Goal: Information Seeking & Learning: Learn about a topic

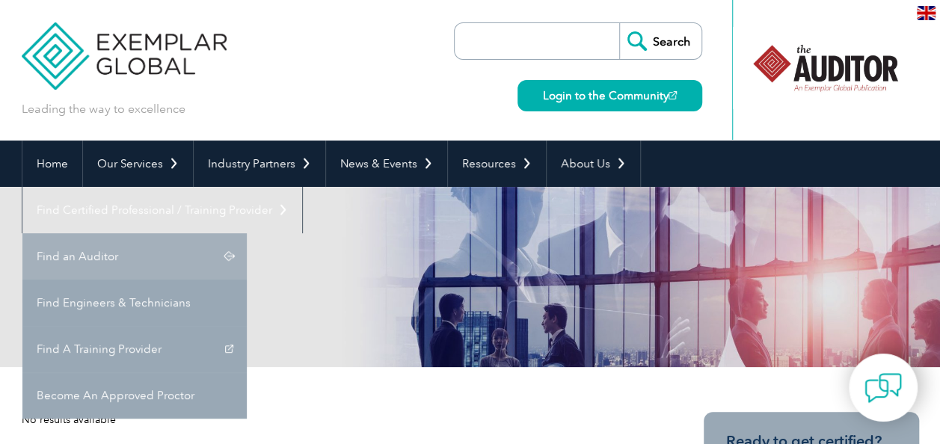
click at [247, 233] on link "Find an Auditor" at bounding box center [134, 256] width 224 height 46
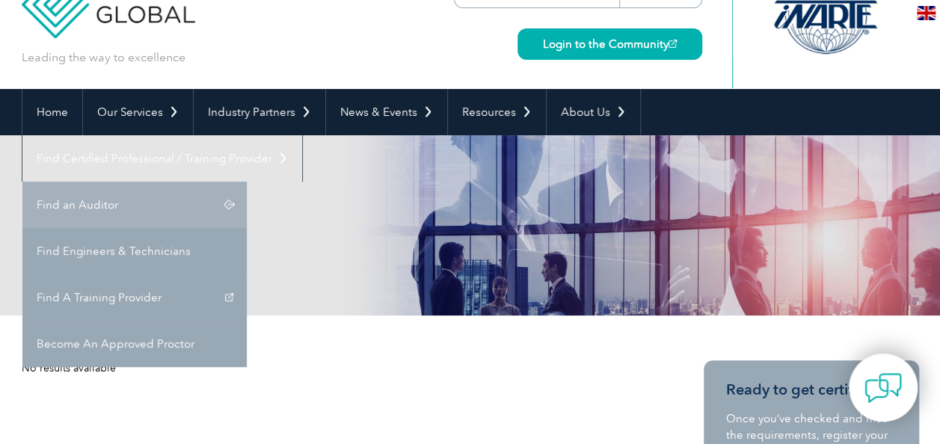
scroll to position [75, 0]
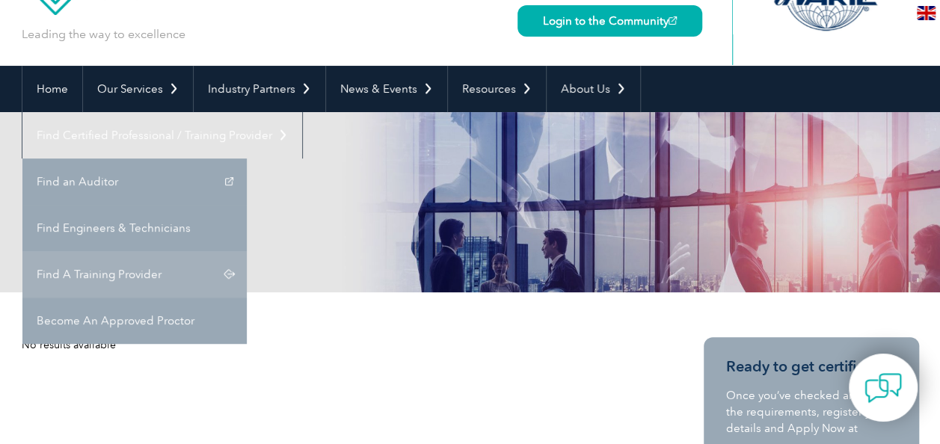
click at [247, 251] on link "Find A Training Provider" at bounding box center [134, 274] width 224 height 46
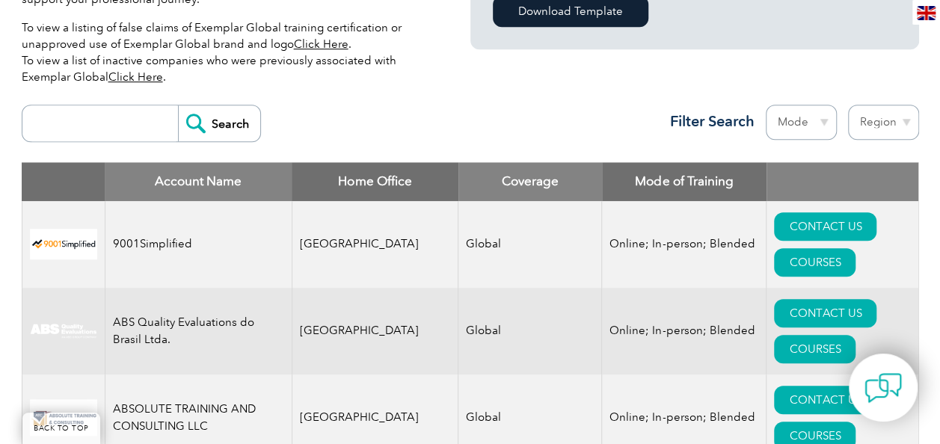
scroll to position [524, 0]
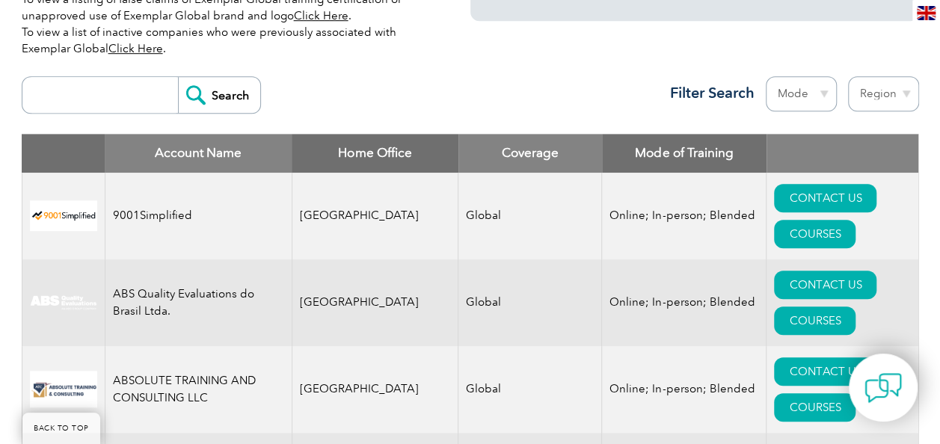
click at [102, 94] on input "search" at bounding box center [104, 95] width 148 height 36
type input "NBIZ"
click at [206, 99] on input "Search" at bounding box center [219, 95] width 82 height 36
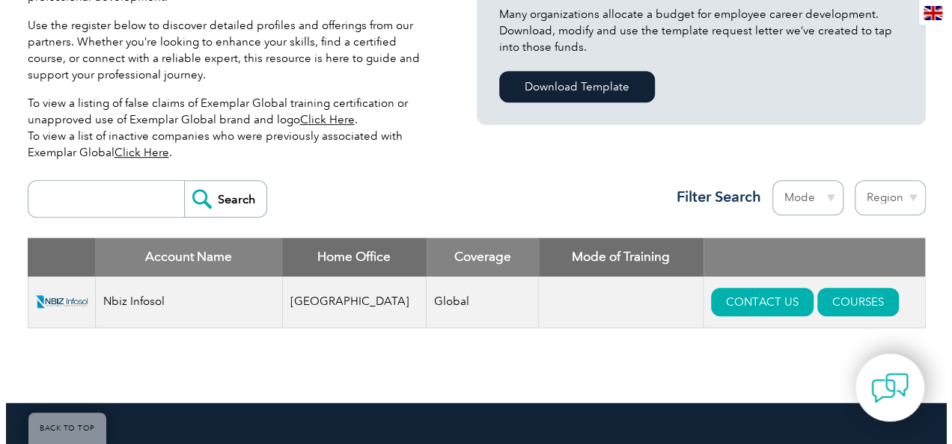
scroll to position [524, 0]
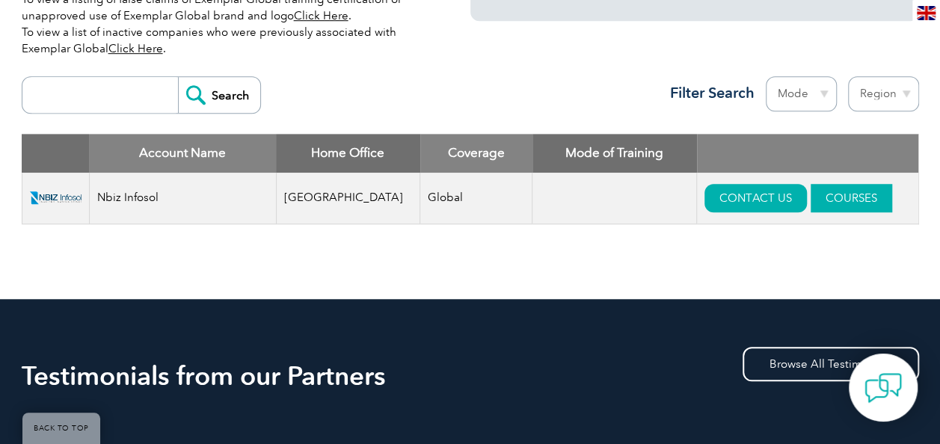
click at [851, 198] on link "COURSES" at bounding box center [852, 198] width 82 height 28
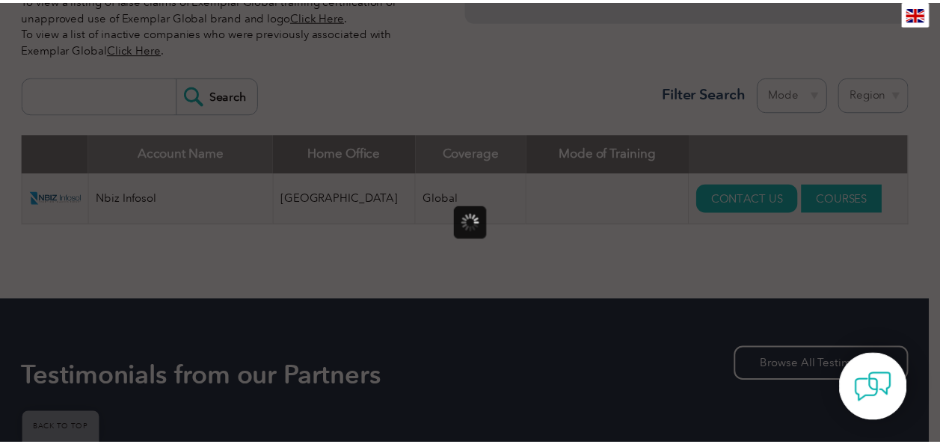
scroll to position [0, 0]
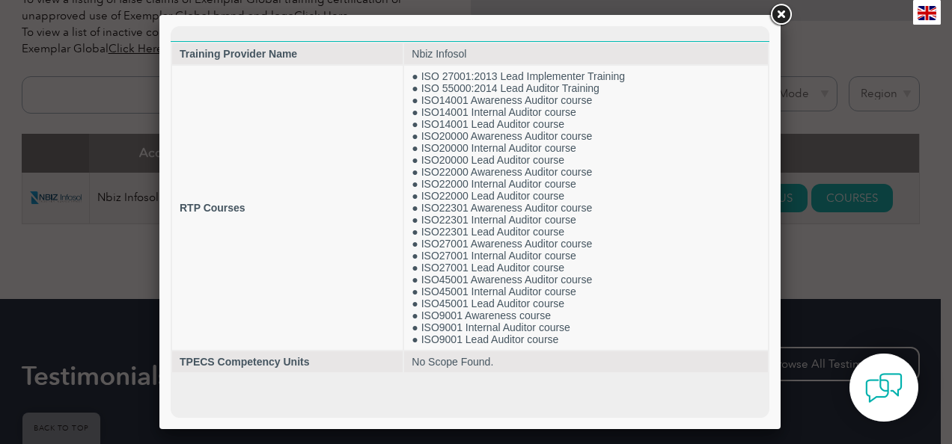
click at [781, 16] on link at bounding box center [780, 14] width 27 height 27
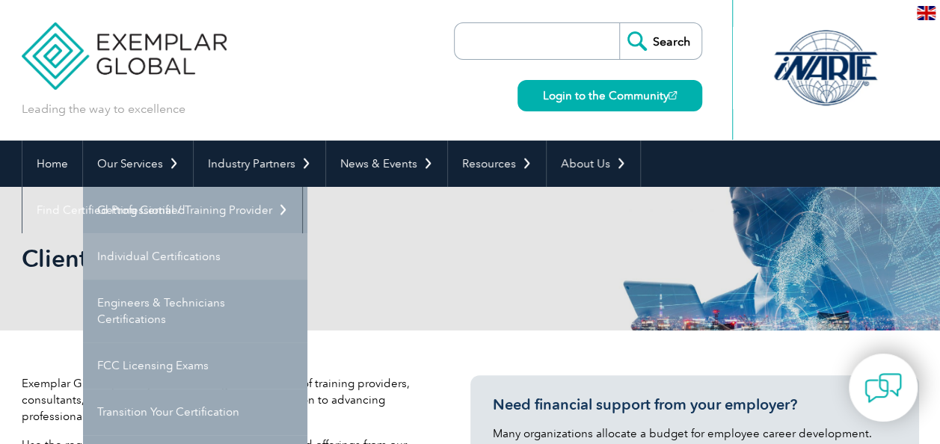
click at [172, 252] on link "Individual Certifications" at bounding box center [195, 256] width 224 height 46
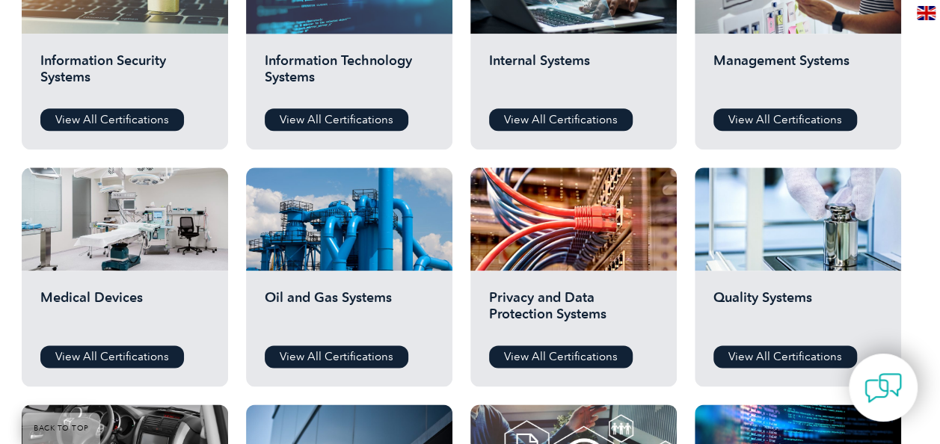
scroll to position [898, 0]
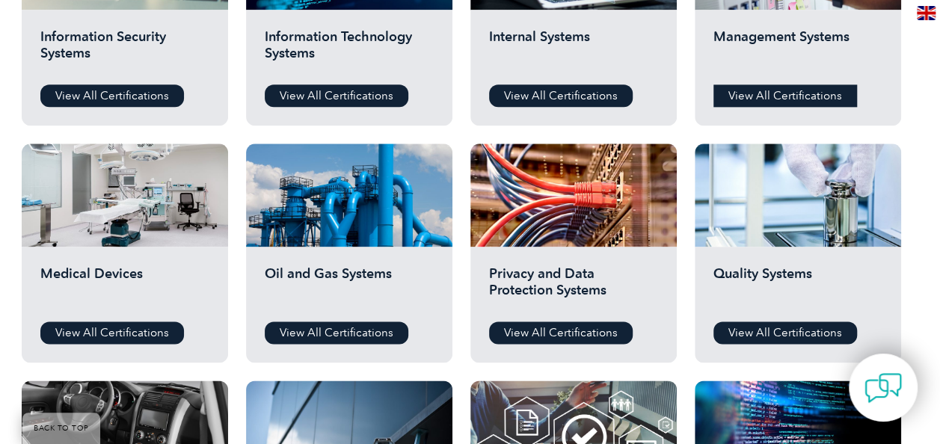
click at [806, 92] on link "View All Certifications" at bounding box center [786, 96] width 144 height 22
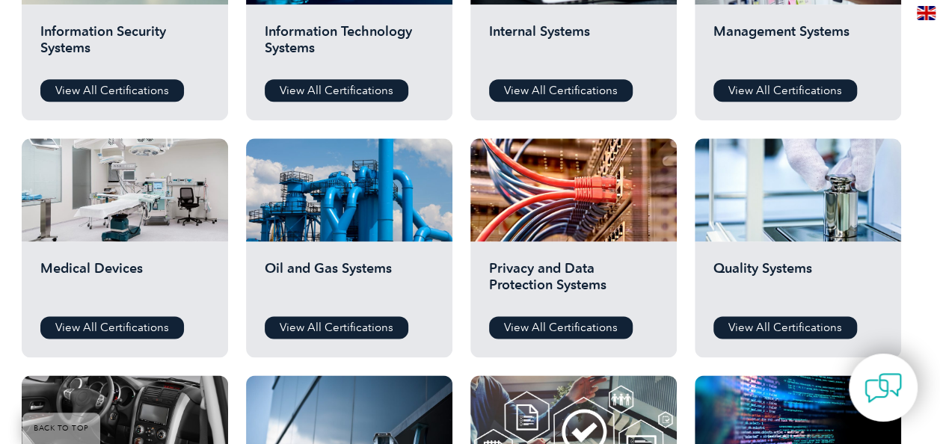
scroll to position [973, 0]
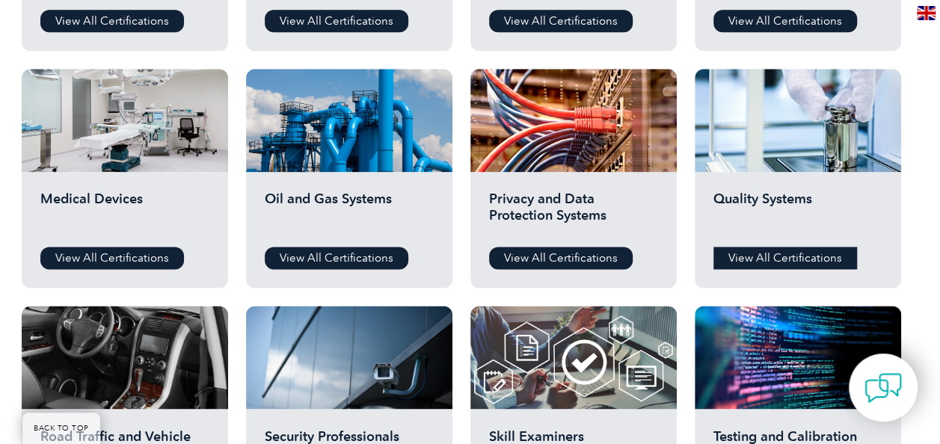
click at [790, 260] on link "View All Certifications" at bounding box center [786, 258] width 144 height 22
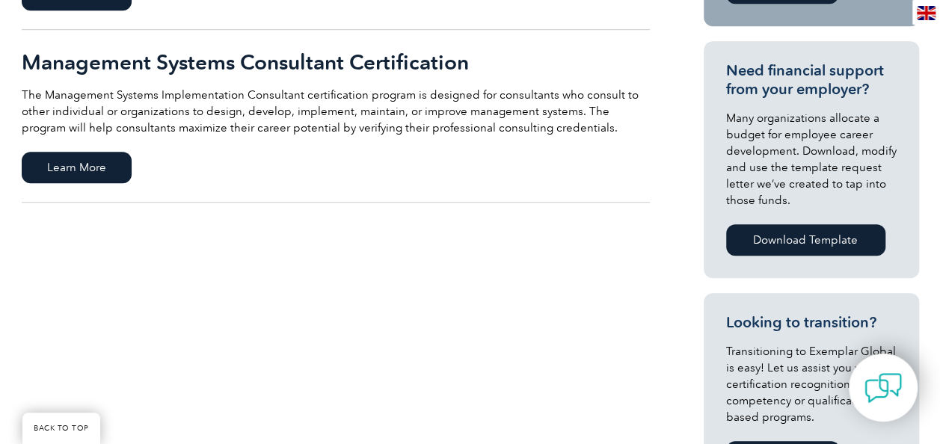
scroll to position [748, 0]
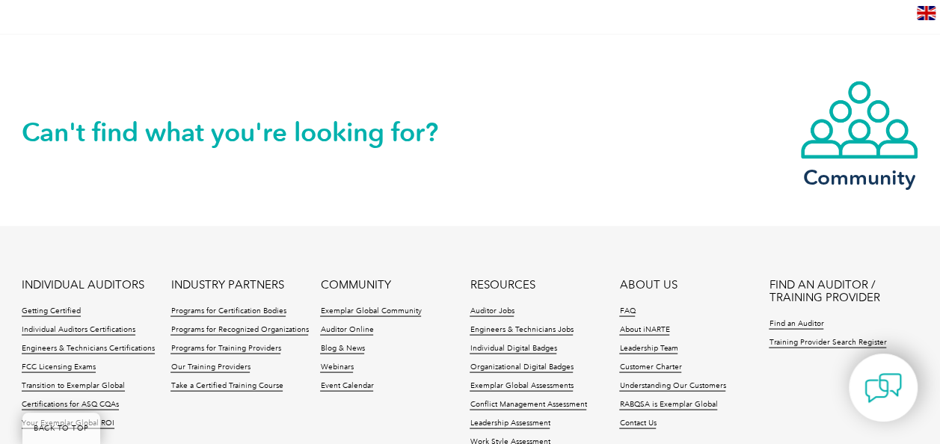
scroll to position [1441, 0]
